Goal: Task Accomplishment & Management: Manage account settings

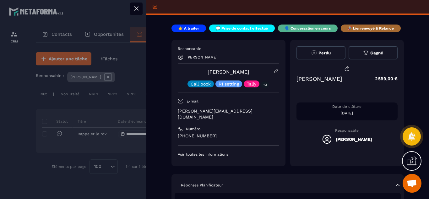
click at [288, 152] on div "Responsable [PERSON_NAME] [PERSON_NAME] Call book R1 setting Tally +3 E-mail [P…" at bounding box center [288, 103] width 233 height 126
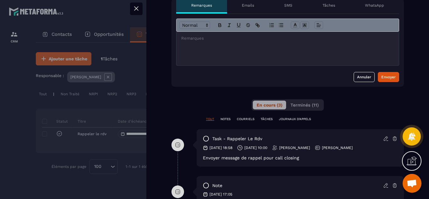
scroll to position [251, 0]
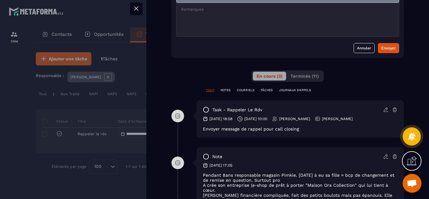
click at [392, 107] on icon at bounding box center [395, 110] width 6 height 6
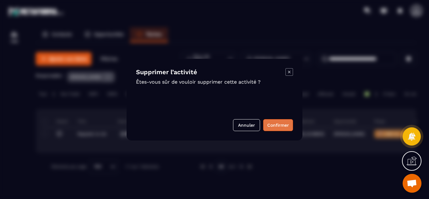
click at [278, 123] on button "Confirmer" at bounding box center [278, 125] width 30 height 12
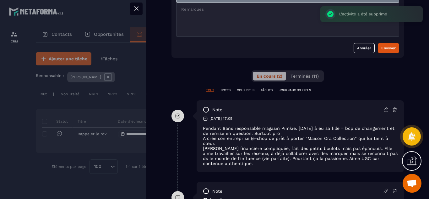
click at [11, 137] on div at bounding box center [214, 99] width 429 height 199
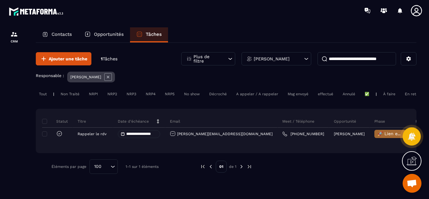
click at [112, 34] on p "Opportunités" at bounding box center [109, 34] width 30 height 6
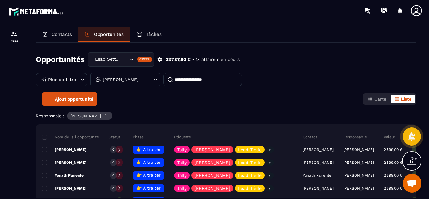
click at [277, 133] on div "Étiquette" at bounding box center [233, 137] width 129 height 13
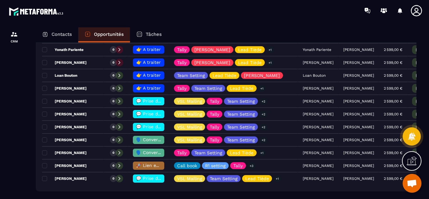
scroll to position [138, 0]
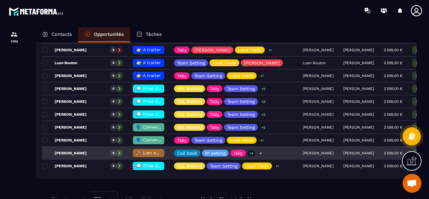
click at [260, 153] on icon at bounding box center [261, 153] width 4 height 4
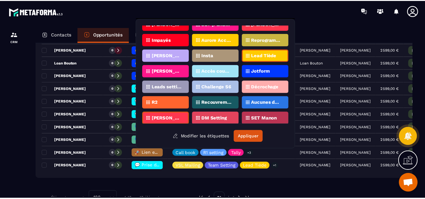
scroll to position [99, 0]
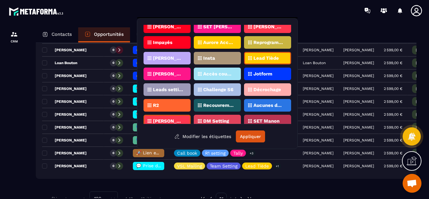
click at [277, 56] on p "Lead Tiède" at bounding box center [266, 58] width 25 height 4
click at [247, 137] on button "Appliquer" at bounding box center [250, 136] width 29 height 12
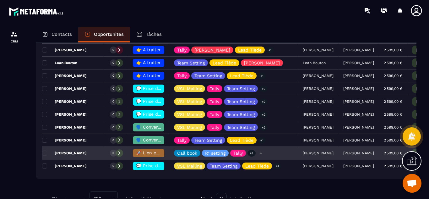
click at [260, 153] on icon at bounding box center [261, 153] width 3 height 3
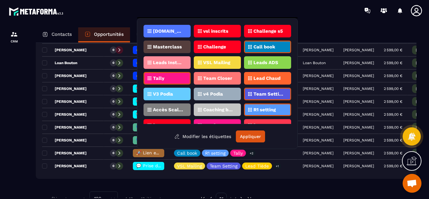
click at [22, 118] on div at bounding box center [14, 119] width 28 height 196
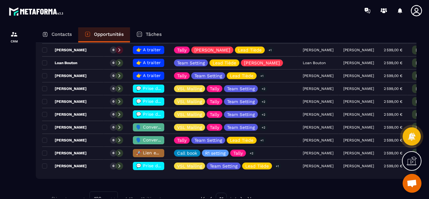
click at [7, 86] on div at bounding box center [14, 119] width 28 height 196
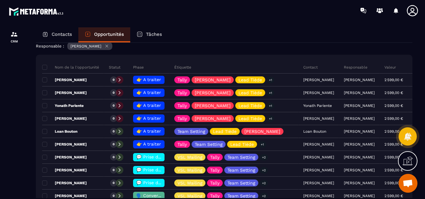
scroll to position [0, 0]
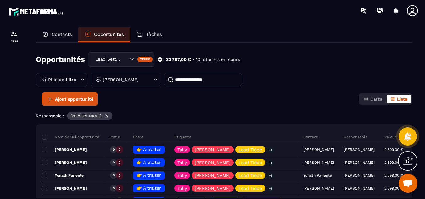
drag, startPoint x: 98, startPoint y: 107, endPoint x: 107, endPoint y: 28, distance: 80.3
click at [107, 28] on div "Contacts Opportunités Tâches Opportunités Lead Setting Créer 33 787,00 € • 13 a…" at bounding box center [224, 118] width 389 height 183
click at [130, 98] on div "Ajout opportunité Carte Liste" at bounding box center [224, 98] width 376 height 13
click at [155, 79] on icon at bounding box center [155, 79] width 6 height 6
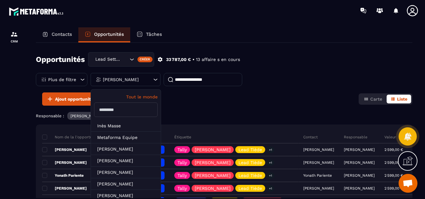
click at [145, 98] on p "Tout le monde" at bounding box center [125, 96] width 63 height 5
click at [281, 91] on div "Opportunités Lead Setting Créer 33 787,00 € • 13 affaire s en cours Plus de fil…" at bounding box center [224, 72] width 376 height 40
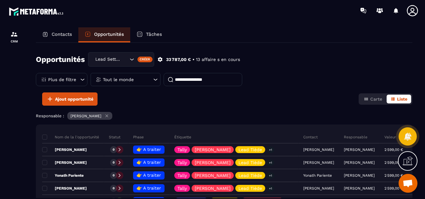
click at [108, 116] on icon at bounding box center [107, 116] width 3 height 3
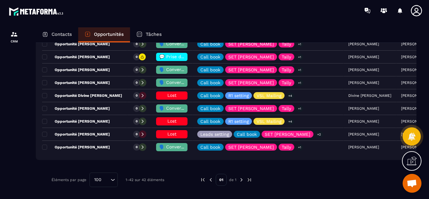
scroll to position [527, 0]
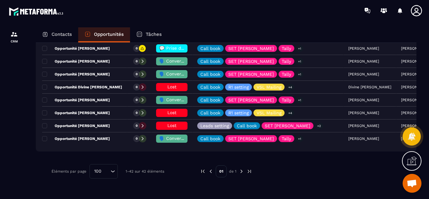
drag, startPoint x: 210, startPoint y: 140, endPoint x: 207, endPoint y: 173, distance: 33.2
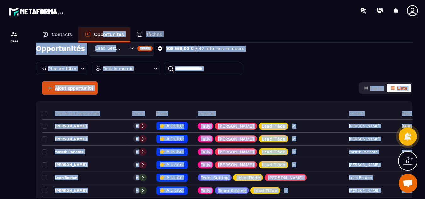
scroll to position [0, 0]
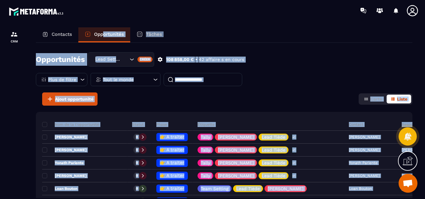
drag, startPoint x: 107, startPoint y: 93, endPoint x: 106, endPoint y: 48, distance: 44.3
click at [105, 42] on div "Contacts Opportunités Tâches Opportunités Lead Setting Créer 108 858,00 € • 42 …" at bounding box center [224, 118] width 389 height 183
click at [150, 81] on div "Tout le monde" at bounding box center [126, 79] width 70 height 13
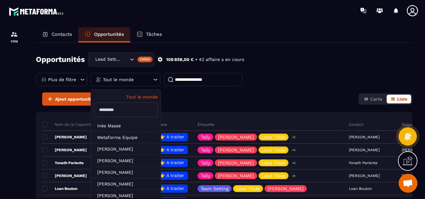
click at [154, 79] on icon at bounding box center [155, 79] width 6 height 6
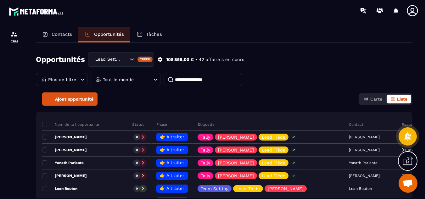
click at [154, 79] on icon at bounding box center [155, 79] width 6 height 6
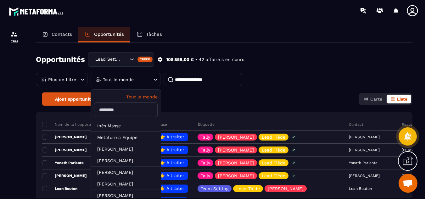
click at [117, 113] on input "text" at bounding box center [125, 109] width 63 height 14
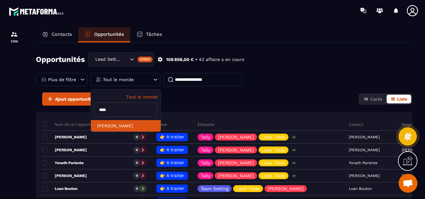
type input "****"
click at [123, 128] on li "[PERSON_NAME]" at bounding box center [126, 126] width 70 height 12
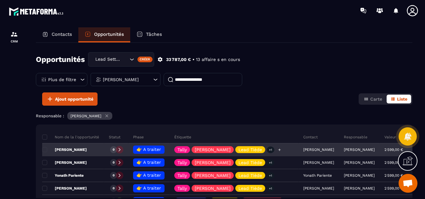
click at [277, 150] on icon at bounding box center [279, 150] width 4 height 4
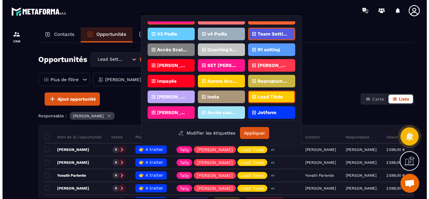
scroll to position [64, 0]
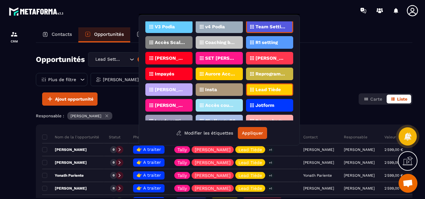
click at [268, 88] on p "Lead Tiède" at bounding box center [267, 89] width 25 height 4
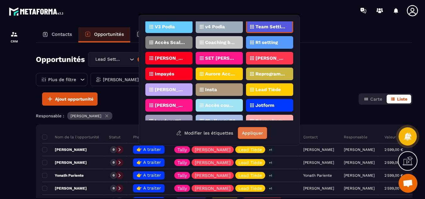
click at [255, 134] on button "Appliquer" at bounding box center [252, 133] width 29 height 12
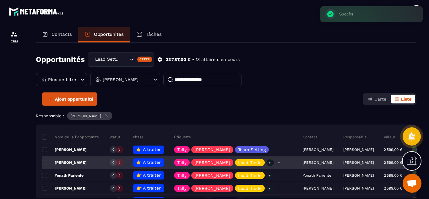
click at [241, 161] on p "Lead Tiède" at bounding box center [250, 162] width 24 height 4
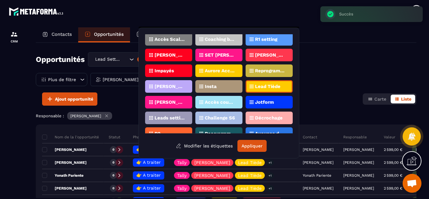
scroll to position [84, 0]
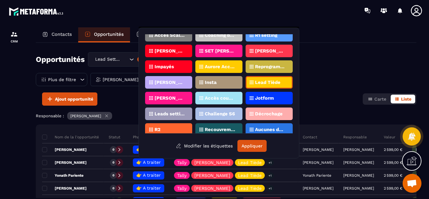
click at [263, 85] on div "Lead Tiède" at bounding box center [269, 82] width 47 height 13
click at [255, 146] on button "Appliquer" at bounding box center [252, 146] width 29 height 12
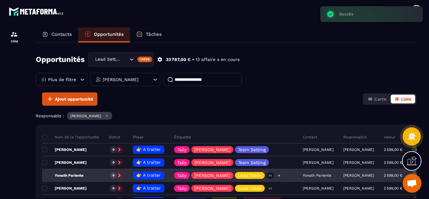
click at [244, 175] on p "Lead Tiède" at bounding box center [250, 175] width 24 height 4
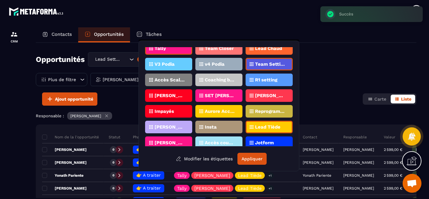
scroll to position [75, 0]
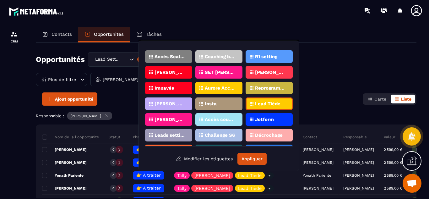
click at [272, 104] on p "Lead Tiède" at bounding box center [267, 104] width 25 height 4
click at [256, 157] on button "Appliquer" at bounding box center [252, 159] width 29 height 12
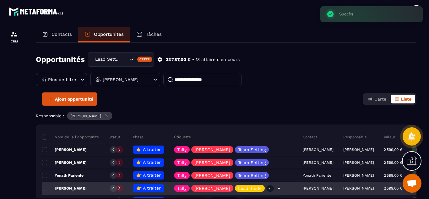
click at [238, 187] on p "Lead Tiède" at bounding box center [250, 188] width 24 height 4
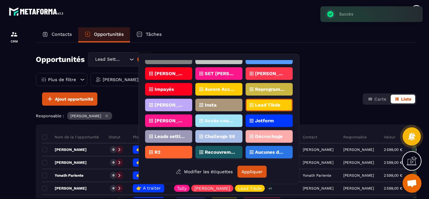
scroll to position [90, 0]
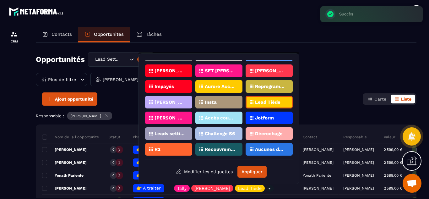
click at [267, 102] on p "Lead Tiède" at bounding box center [267, 102] width 25 height 4
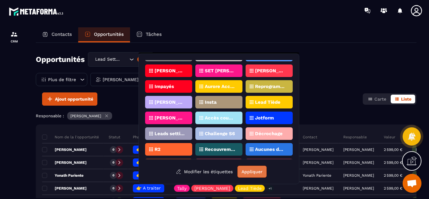
click at [249, 173] on button "Appliquer" at bounding box center [252, 172] width 29 height 12
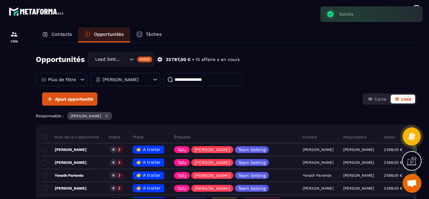
click at [287, 94] on div "Ajout opportunité Carte Liste" at bounding box center [226, 98] width 381 height 13
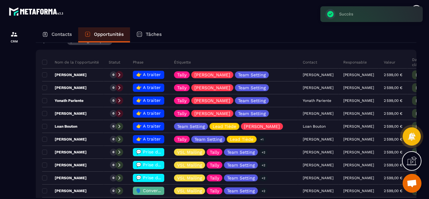
scroll to position [75, 0]
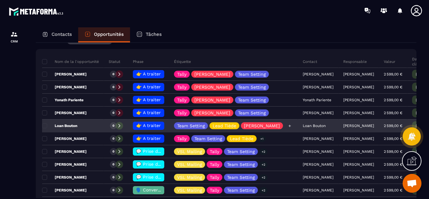
click at [228, 126] on p "Lead Tiède" at bounding box center [225, 126] width 24 height 4
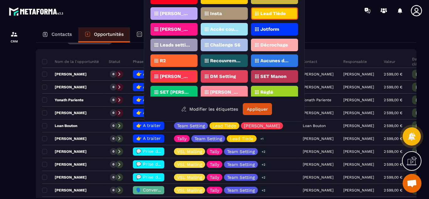
scroll to position [118, 0]
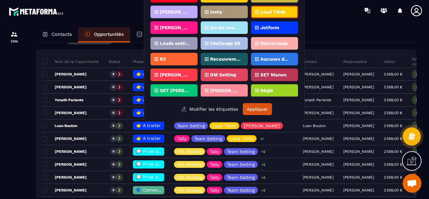
click at [301, 42] on div "[DOMAIN_NAME] vsl inscrits Challenge s5 Masterclass Challenge Call book Leads I…" at bounding box center [224, 56] width 161 height 131
click at [278, 11] on p "Lead Tiède" at bounding box center [273, 12] width 25 height 4
click at [263, 108] on button "Appliquer" at bounding box center [257, 109] width 29 height 12
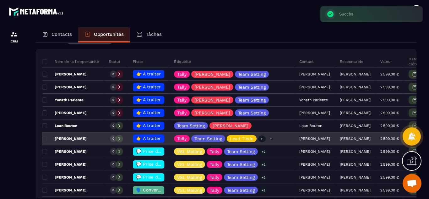
click at [249, 139] on p "Lead Tiède" at bounding box center [242, 138] width 24 height 4
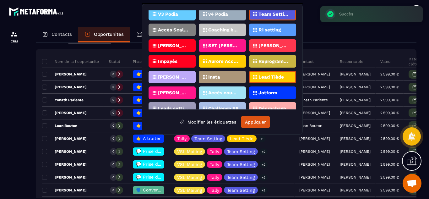
scroll to position [75, 0]
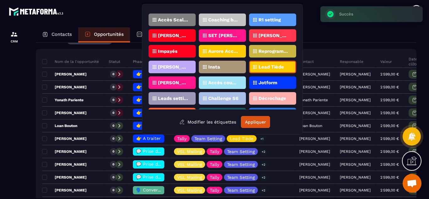
click at [272, 69] on p "Lead Tiède" at bounding box center [271, 67] width 25 height 4
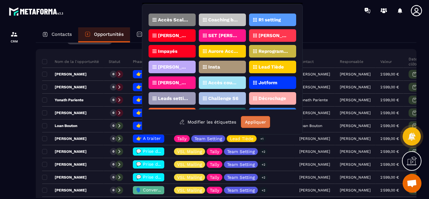
click at [258, 119] on button "Appliquer" at bounding box center [255, 122] width 29 height 12
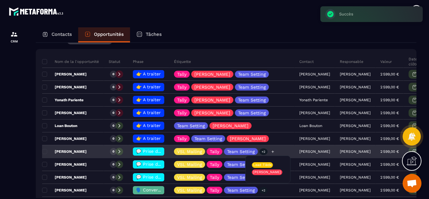
click at [261, 151] on p "+2" at bounding box center [264, 151] width 8 height 7
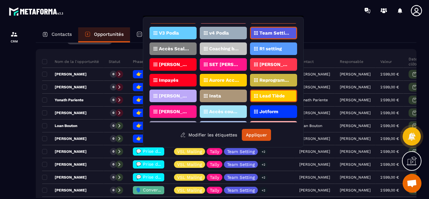
scroll to position [70, 0]
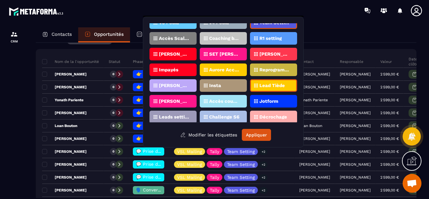
click at [272, 86] on p "Lead Tiède" at bounding box center [272, 85] width 25 height 4
click at [258, 135] on button "Appliquer" at bounding box center [256, 135] width 29 height 12
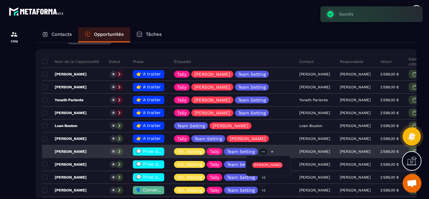
click at [261, 151] on p "+1" at bounding box center [264, 151] width 8 height 7
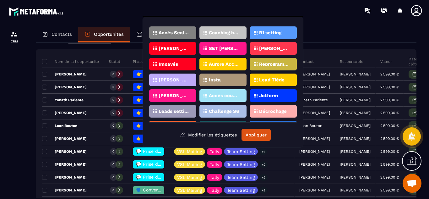
scroll to position [77, 0]
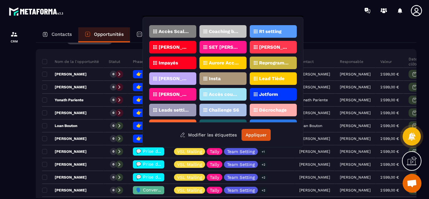
click at [332, 32] on div "Contacts Opportunités Tâches" at bounding box center [226, 34] width 381 height 15
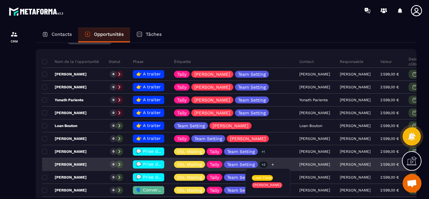
click at [263, 163] on p "+2" at bounding box center [264, 164] width 8 height 7
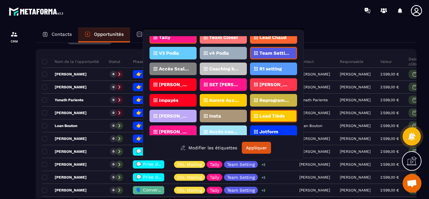
scroll to position [61, 0]
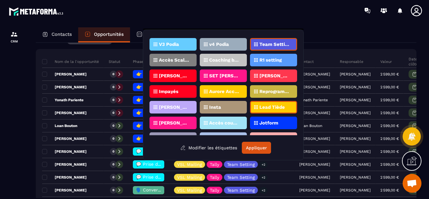
click at [273, 107] on p "Lead Tiède" at bounding box center [272, 107] width 25 height 4
click at [262, 148] on button "Appliquer" at bounding box center [256, 148] width 29 height 12
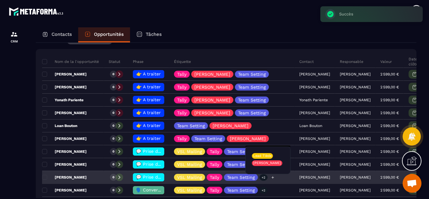
click at [263, 178] on p "+2" at bounding box center [264, 177] width 8 height 7
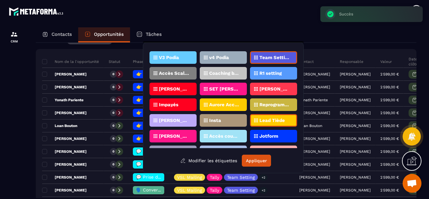
scroll to position [65, 0]
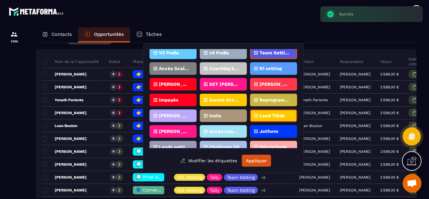
click at [270, 116] on p "Lead Tiède" at bounding box center [272, 115] width 25 height 4
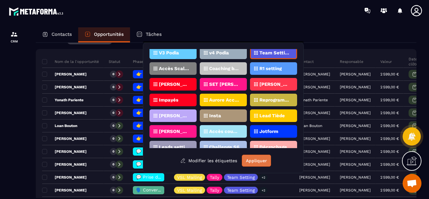
click at [256, 160] on button "Appliquer" at bounding box center [256, 161] width 29 height 12
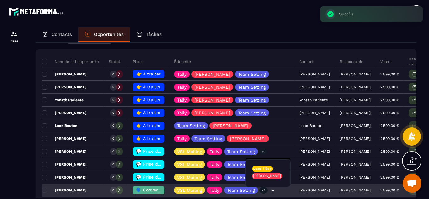
click at [265, 191] on p "+2" at bounding box center [264, 190] width 8 height 7
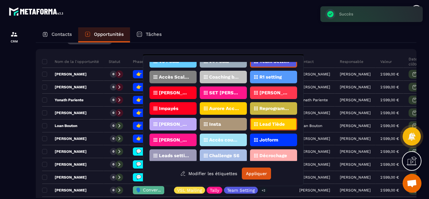
scroll to position [75, 0]
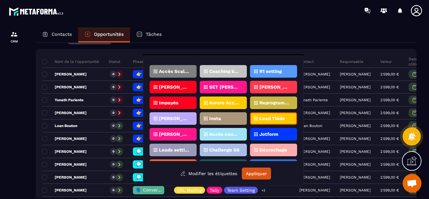
click at [270, 120] on p "Lead Tiède" at bounding box center [272, 118] width 25 height 4
click at [259, 171] on button "Appliquer" at bounding box center [256, 174] width 29 height 12
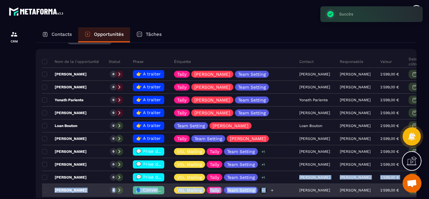
drag, startPoint x: 280, startPoint y: 183, endPoint x: 279, endPoint y: 194, distance: 11.3
click at [279, 194] on tbody "Nom de la l'opportunité Statut Phase Étiquette Contact Responsable Valeur Date …" at bounding box center [244, 145] width 404 height 180
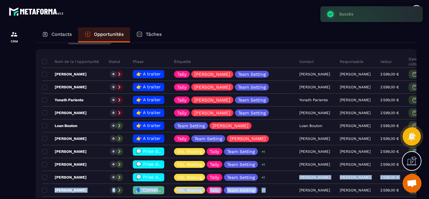
click at [279, 199] on html "CRM Contacts Opportunités Tâches Opportunités Lead Setting Créer 33 787,00 € • …" at bounding box center [214, 99] width 429 height 199
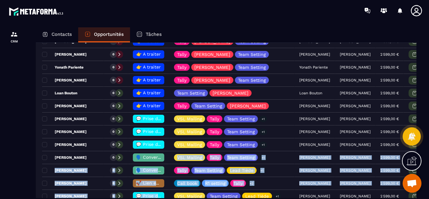
scroll to position [140, 0]
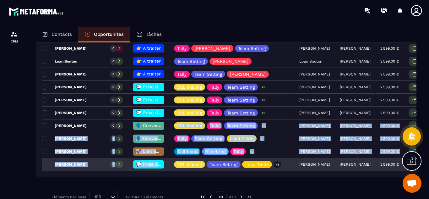
drag, startPoint x: 168, startPoint y: 187, endPoint x: 168, endPoint y: 158, distance: 28.9
click at [168, 158] on tbody "Nom de la l'opportunité Statut Phase Étiquette Contact Responsable Valeur Date …" at bounding box center [244, 81] width 404 height 180
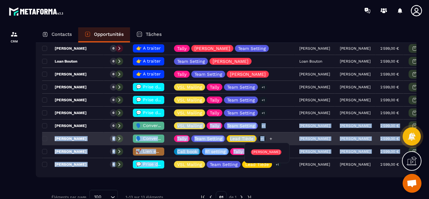
click at [276, 139] on div "Tally Team Setting Lead Tiède +1" at bounding box center [231, 139] width 125 height 13
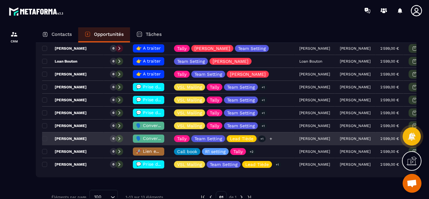
click at [270, 139] on icon at bounding box center [271, 139] width 4 height 4
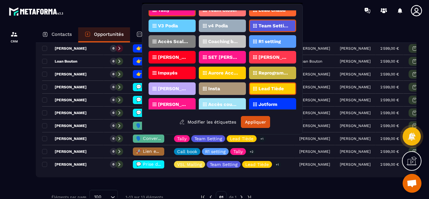
scroll to position [59, 0]
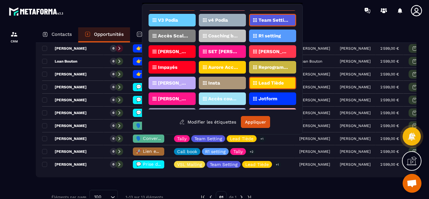
click at [272, 84] on p "Lead Tiède" at bounding box center [271, 83] width 25 height 4
click at [263, 119] on button "Appliquer" at bounding box center [255, 122] width 29 height 12
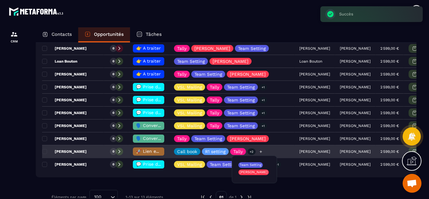
click at [251, 151] on p "+2" at bounding box center [252, 151] width 8 height 7
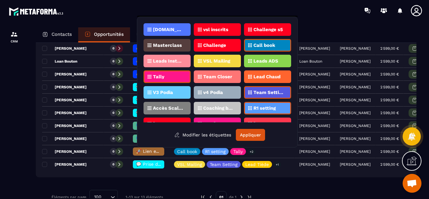
click at [18, 134] on div at bounding box center [14, 119] width 28 height 196
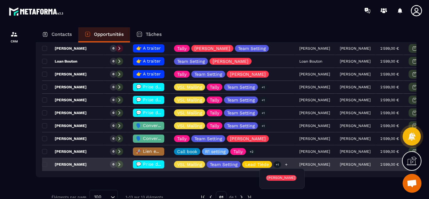
click at [276, 165] on p "+1" at bounding box center [278, 164] width 8 height 7
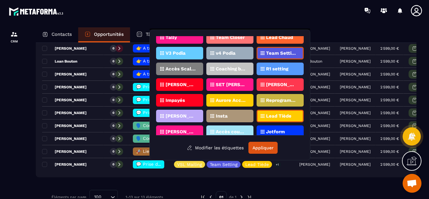
scroll to position [54, 0]
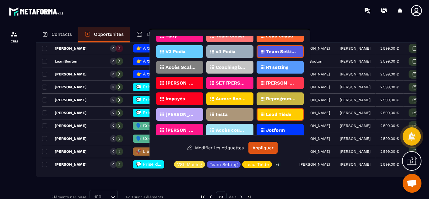
click at [271, 120] on div "Lead Tiède" at bounding box center [280, 114] width 47 height 13
click at [266, 145] on button "Appliquer" at bounding box center [263, 148] width 29 height 12
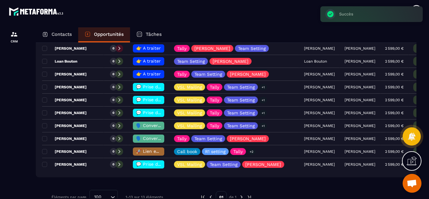
click at [14, 146] on div at bounding box center [14, 119] width 28 height 196
